Goal: Task Accomplishment & Management: Use online tool/utility

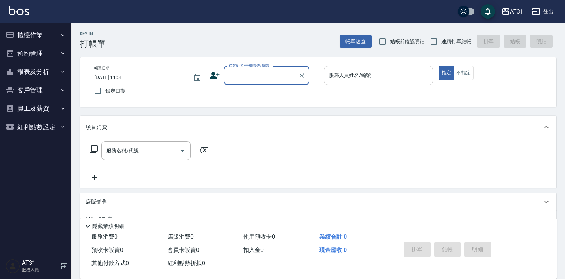
click at [34, 73] on button "報表及分析" at bounding box center [36, 72] width 66 height 19
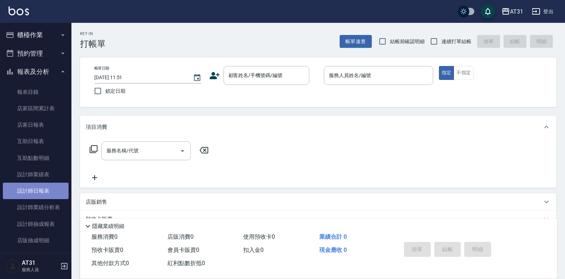
click at [41, 190] on link "設計師日報表" at bounding box center [36, 191] width 66 height 16
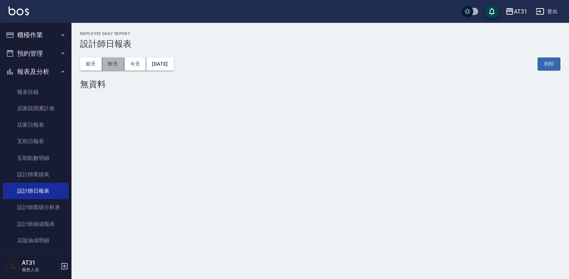
click at [114, 64] on button "昨天" at bounding box center [113, 64] width 22 height 13
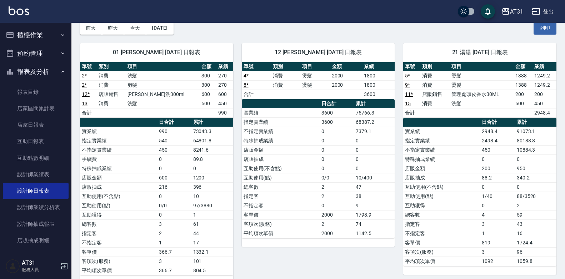
scroll to position [36, 0]
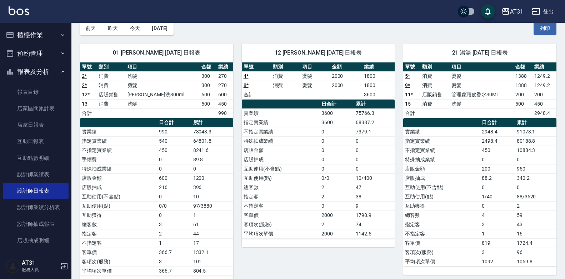
click at [26, 35] on button "櫃檯作業" at bounding box center [36, 35] width 66 height 19
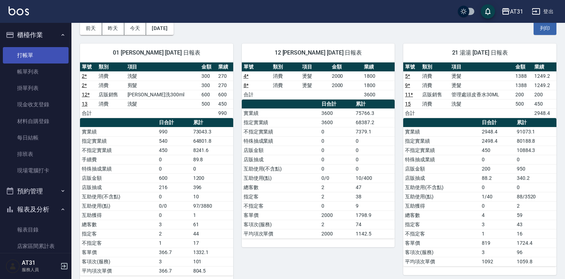
click at [29, 51] on link "打帳單" at bounding box center [36, 55] width 66 height 16
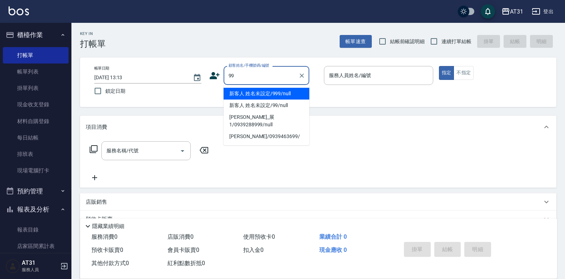
type input "新客人 姓名未設定/999/null"
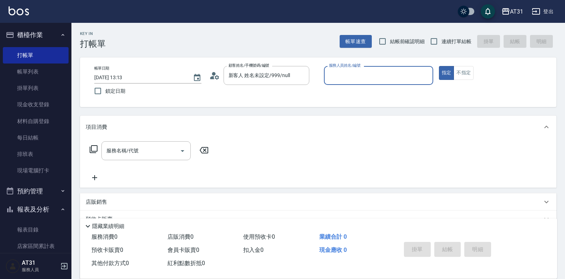
type input "3"
type input "新客人 姓名未設定/99/null"
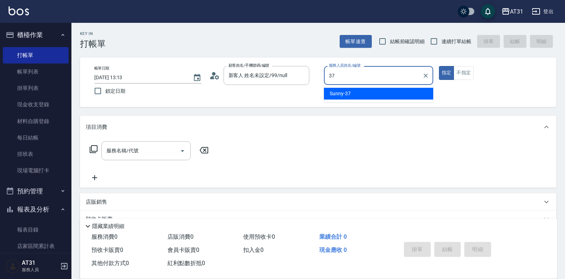
type input "Sunny-37"
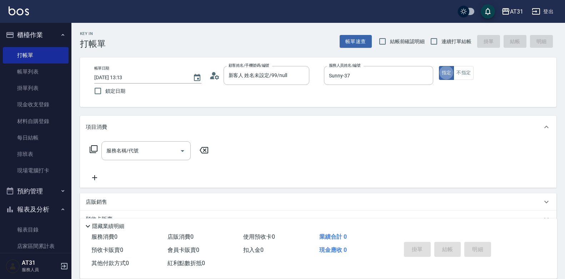
type button "true"
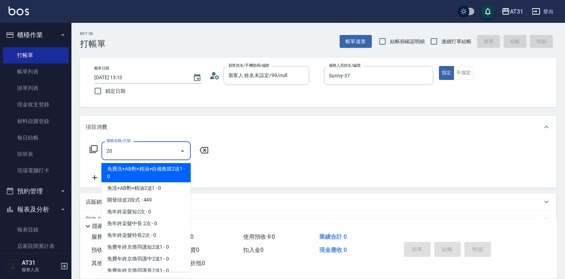
type input "201"
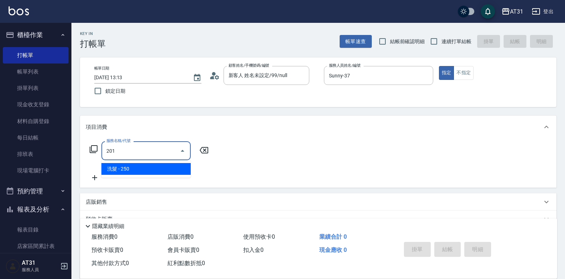
type input "20"
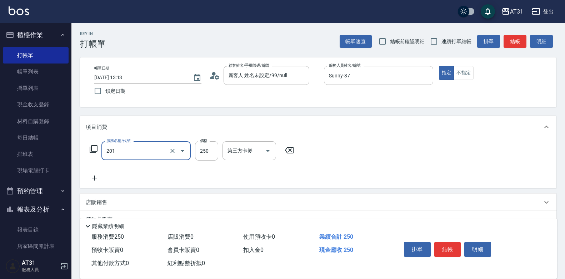
type input "洗髮(201)"
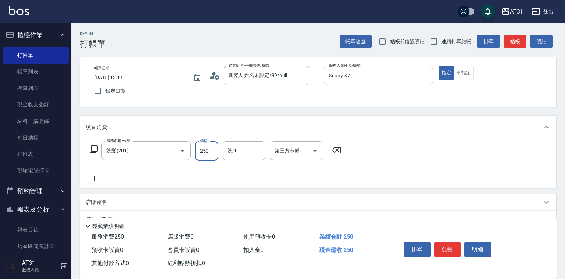
type input "0"
type input "30"
type input "300"
type input "Lyan-45"
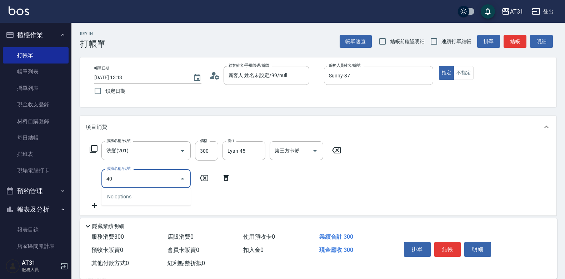
type input "401"
type input "50"
type input "剪髮(401)"
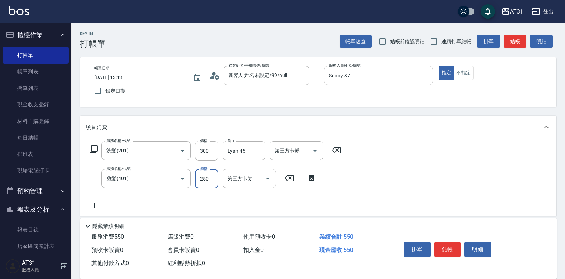
type input "30"
type input "40"
type input "70"
type input "400"
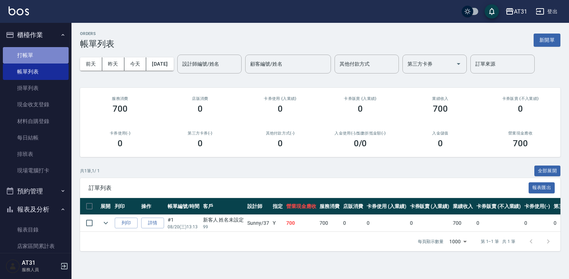
click at [36, 50] on link "打帳單" at bounding box center [36, 55] width 66 height 16
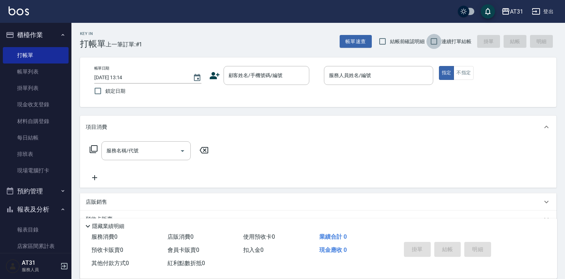
click at [434, 39] on input "連續打單結帳" at bounding box center [434, 41] width 15 height 15
checkbox input "true"
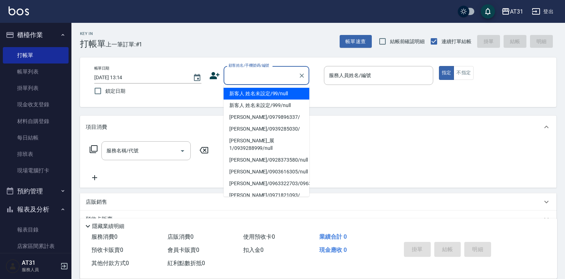
click at [255, 77] on input "顧客姓名/手機號碼/編號" at bounding box center [261, 75] width 69 height 13
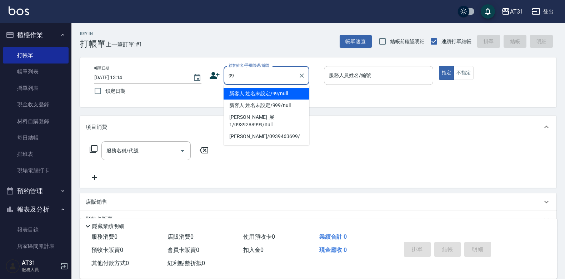
type input "新客人 姓名未設定/99/null"
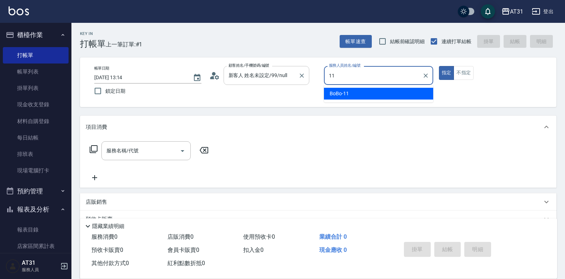
type input "BoBo-11"
type button "true"
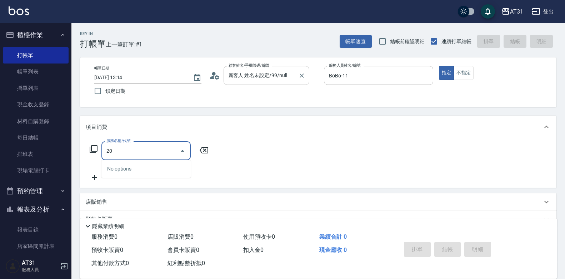
type input "201"
type input "20"
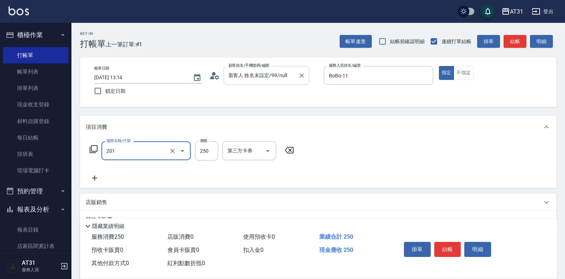
type input "洗髮(201)"
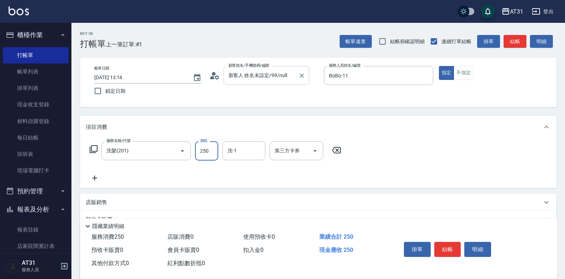
type input "0"
type input "30"
type input "300"
type input "Lyan-45"
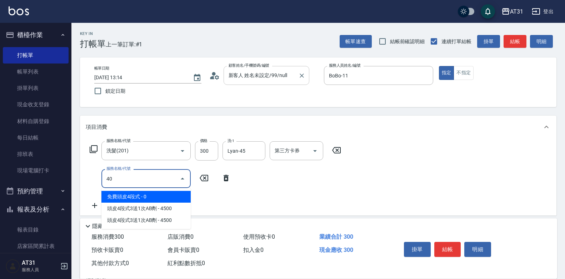
type input "401"
type input "50"
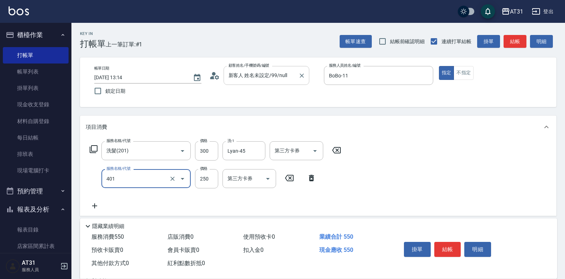
type input "4"
type input "30"
type input "401"
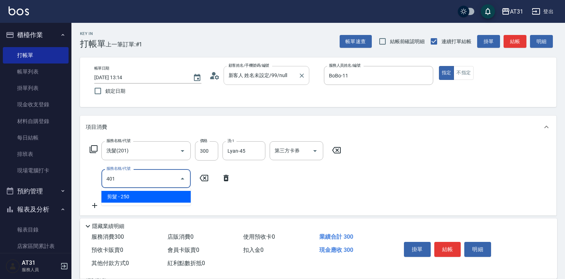
type input "50"
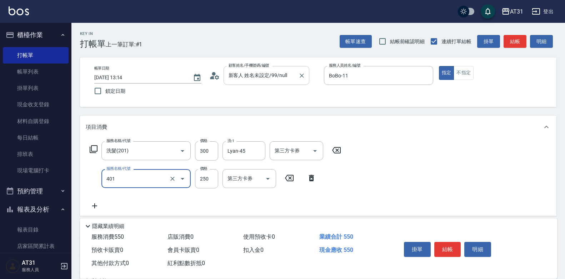
type input "剪髮(401)"
type input "4"
type input "30"
type input "40"
type input "70"
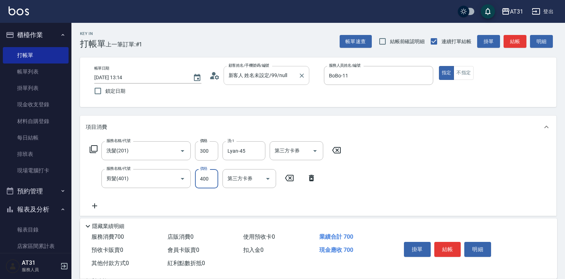
type input "400"
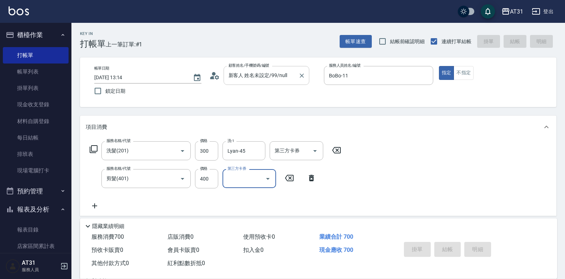
type input "[DATE] 13:15"
type input "0"
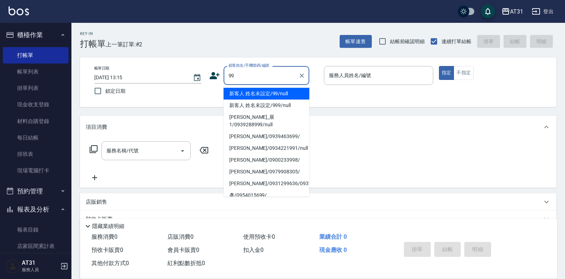
type input "新客人 姓名未設定/99/null"
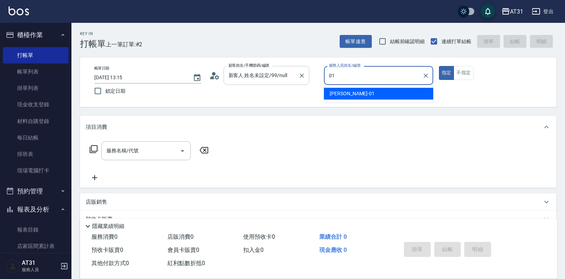
type input "[PERSON_NAME]-01"
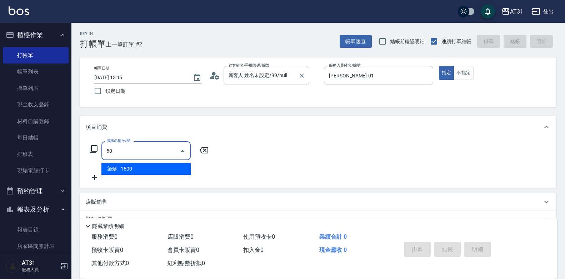
type input "501"
type input "160"
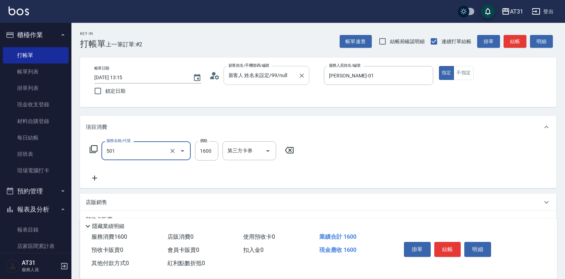
type input "染髮(501)"
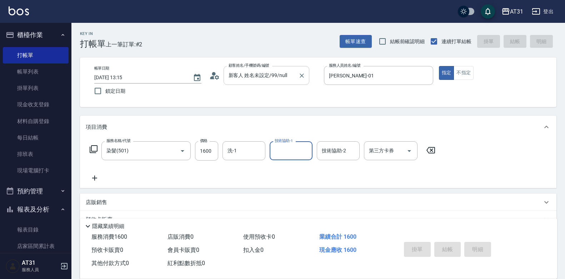
type input "0"
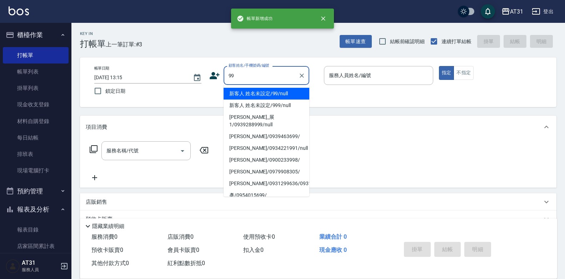
type input "新客人 姓名未設定/99/null"
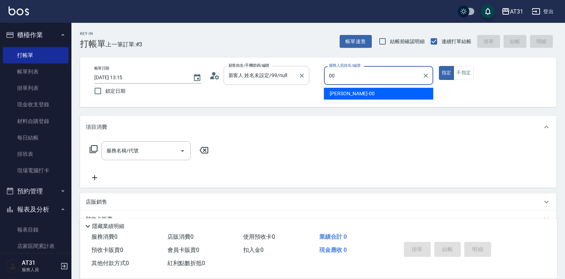
type input "[PERSON_NAME]-00"
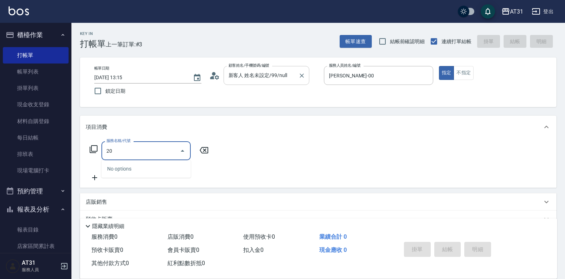
type input "201"
type input "20"
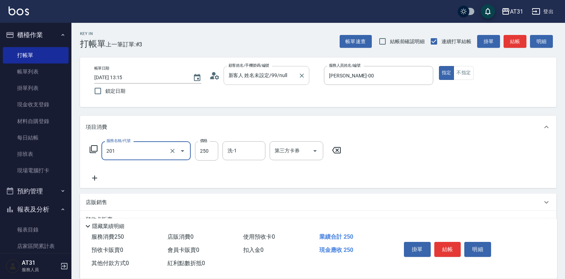
type input "洗髮(201)"
type input "0"
type input "50"
type input "500"
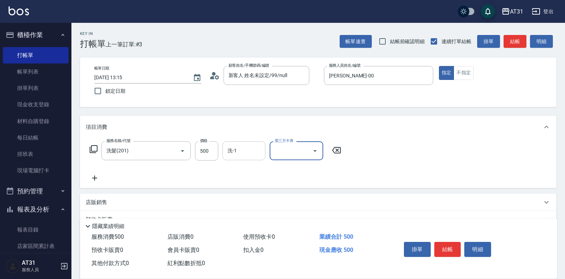
click at [244, 152] on input "洗-1" at bounding box center [244, 151] width 36 height 13
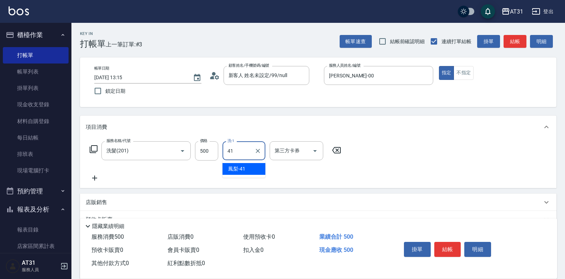
type input "鳳梨-41"
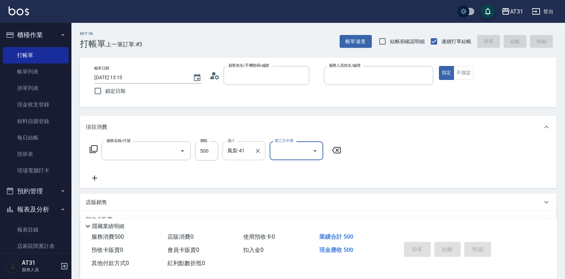
type input "0"
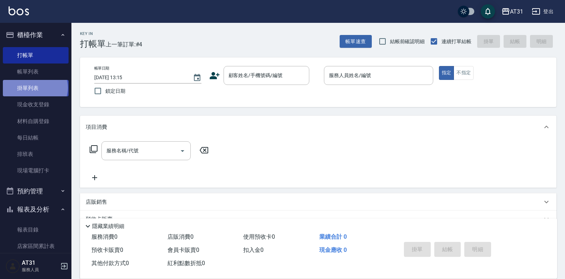
click at [35, 88] on link "掛單列表" at bounding box center [36, 88] width 66 height 16
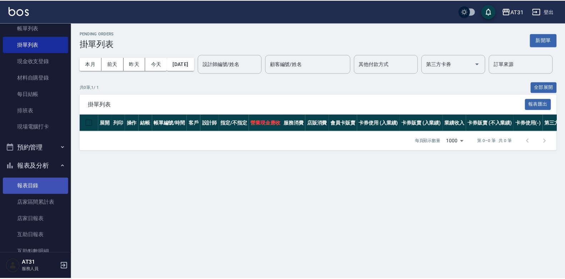
scroll to position [143, 0]
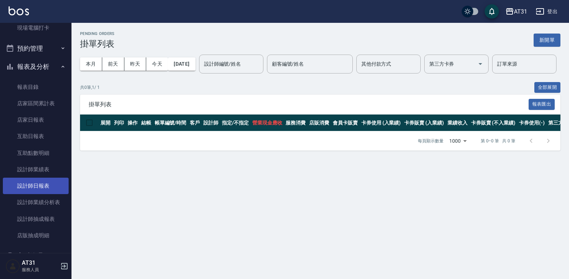
click at [38, 190] on link "設計師日報表" at bounding box center [36, 186] width 66 height 16
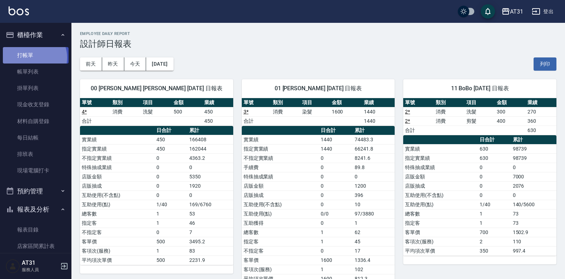
click at [33, 58] on link "打帳單" at bounding box center [36, 55] width 66 height 16
